Goal: Obtain resource: Download file/media

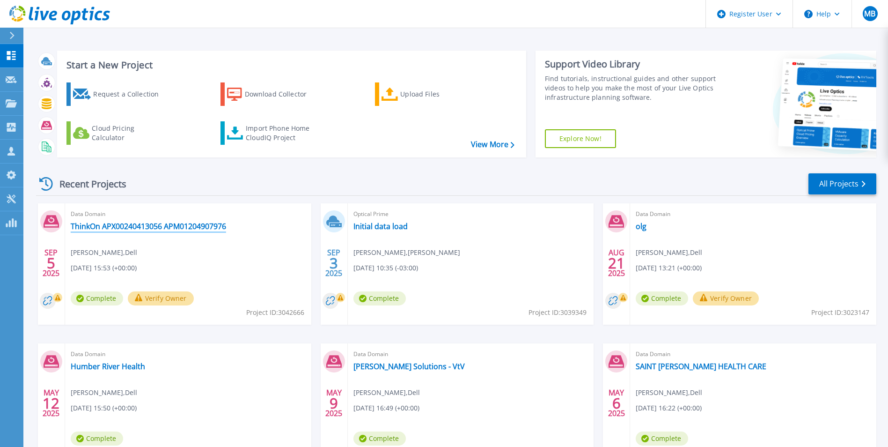
click at [194, 228] on link "ThinkOn APX00240413056 APM01204907976" at bounding box center [148, 225] width 155 height 9
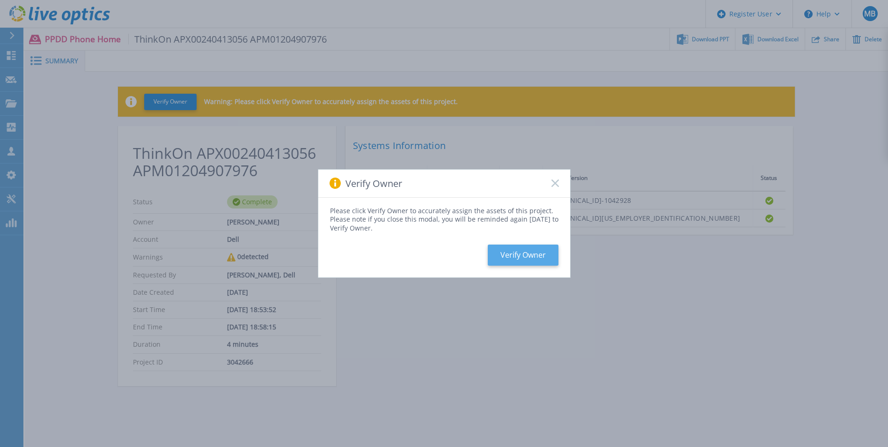
click at [548, 259] on button "Verify Owner" at bounding box center [523, 254] width 71 height 21
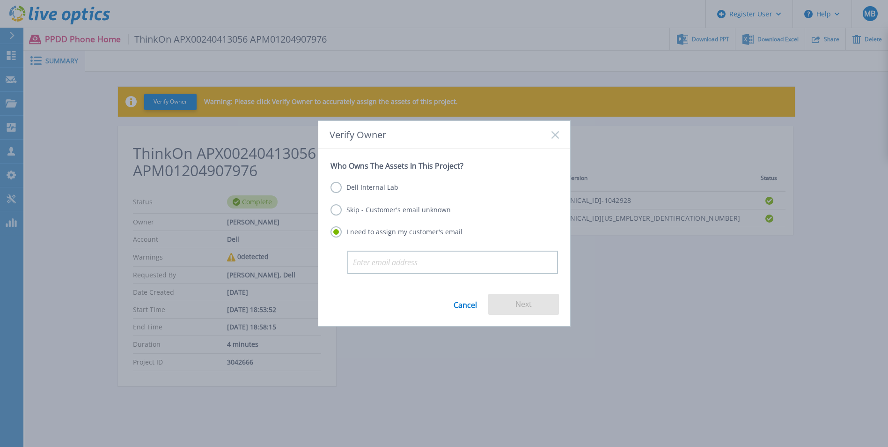
click at [337, 208] on label "Skip - Customer's email unknown" at bounding box center [391, 209] width 120 height 11
click at [0, 0] on input "Skip - Customer's email unknown" at bounding box center [0, 0] width 0 height 0
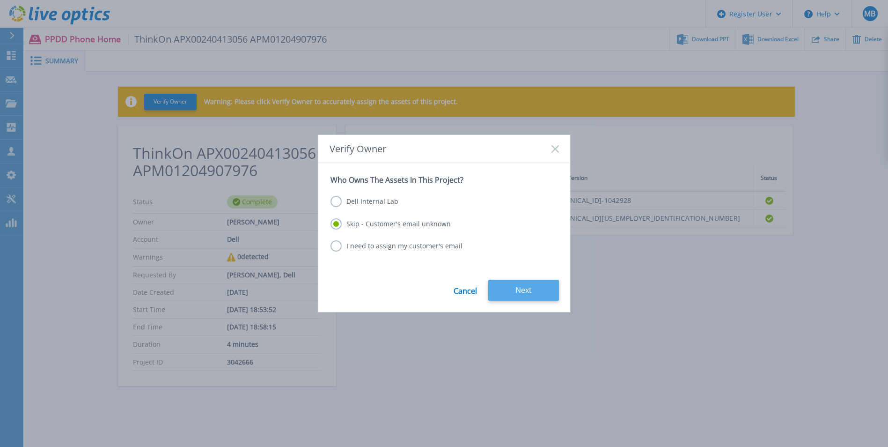
click at [538, 289] on button "Next" at bounding box center [523, 289] width 71 height 21
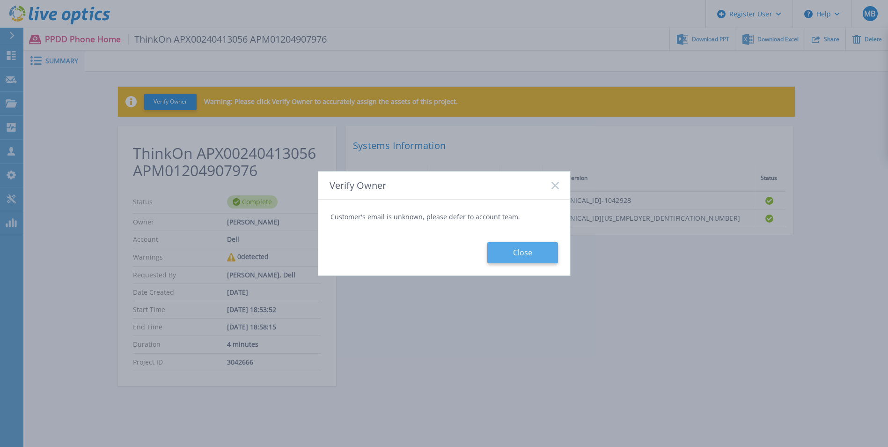
click at [520, 255] on button "Close" at bounding box center [522, 252] width 71 height 21
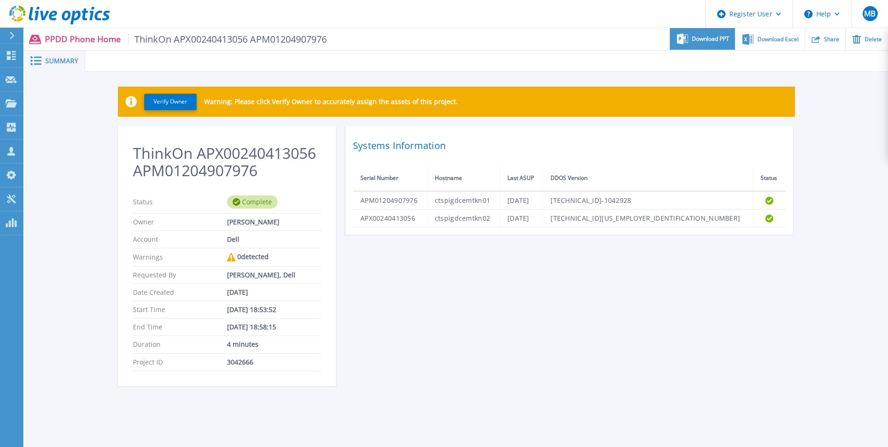
click at [714, 39] on span "Download PPT" at bounding box center [710, 39] width 37 height 6
